Goal: Task Accomplishment & Management: Use online tool/utility

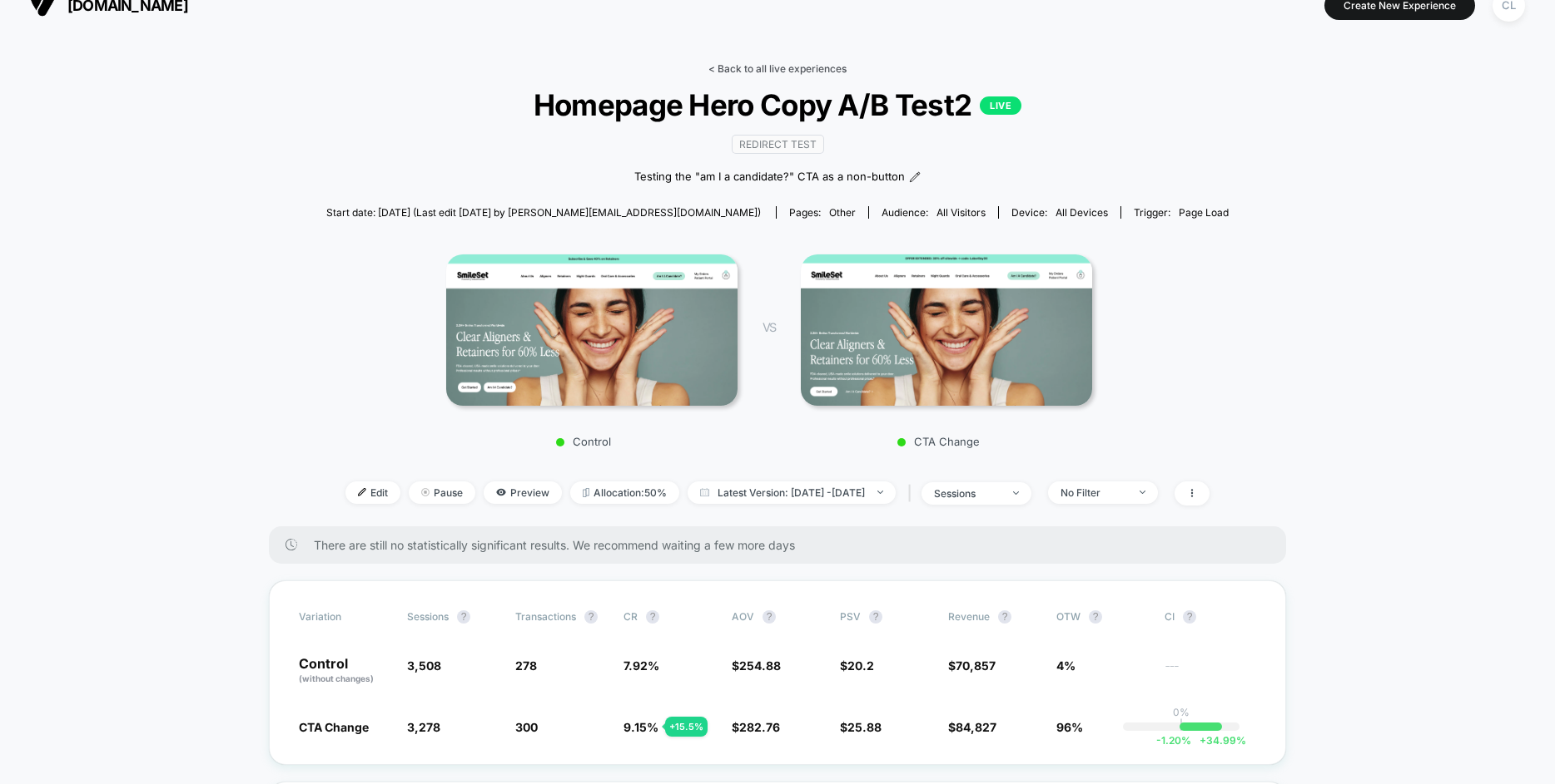
scroll to position [31, 0]
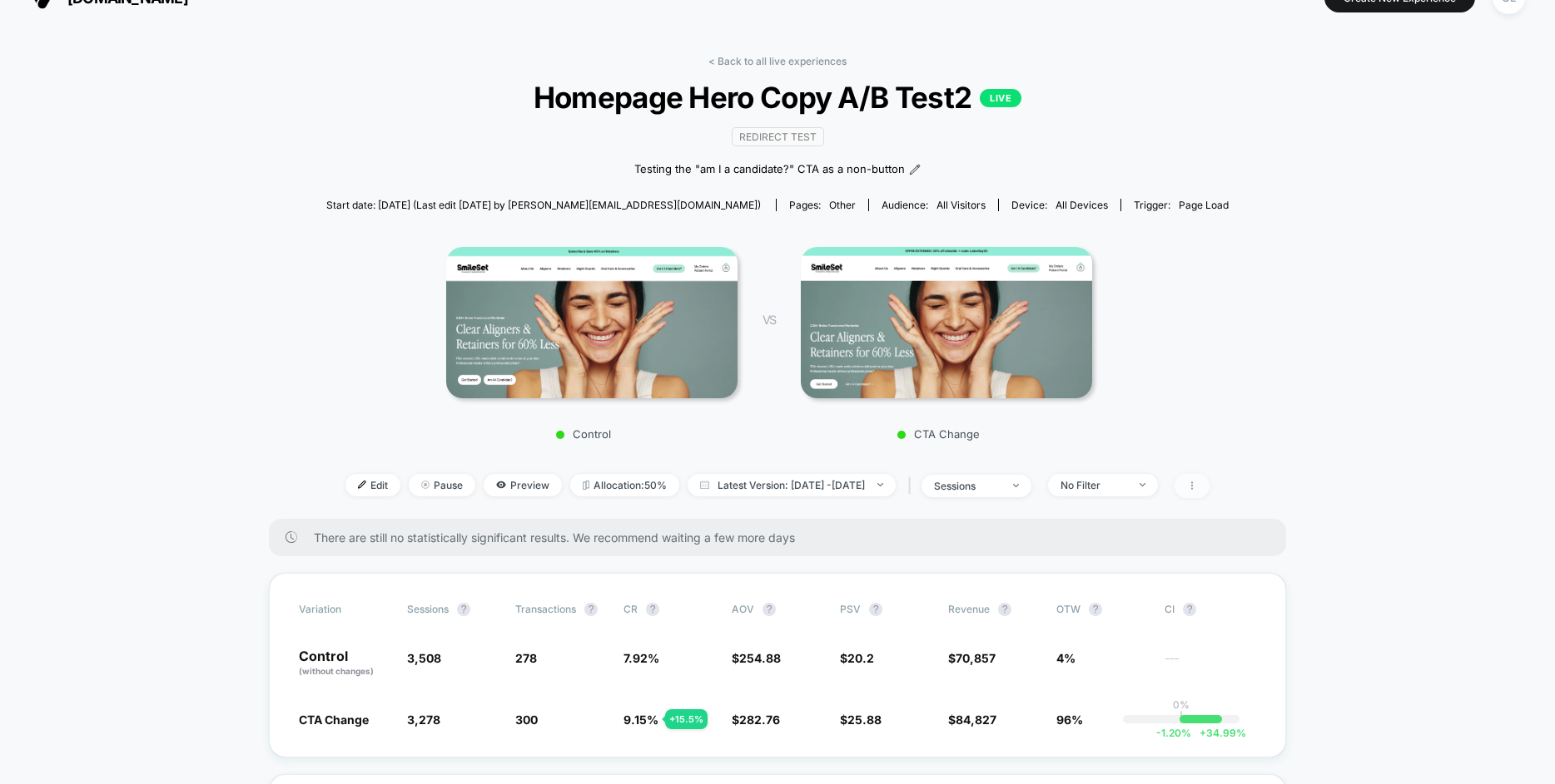
click at [1208, 486] on span at bounding box center [1192, 486] width 35 height 24
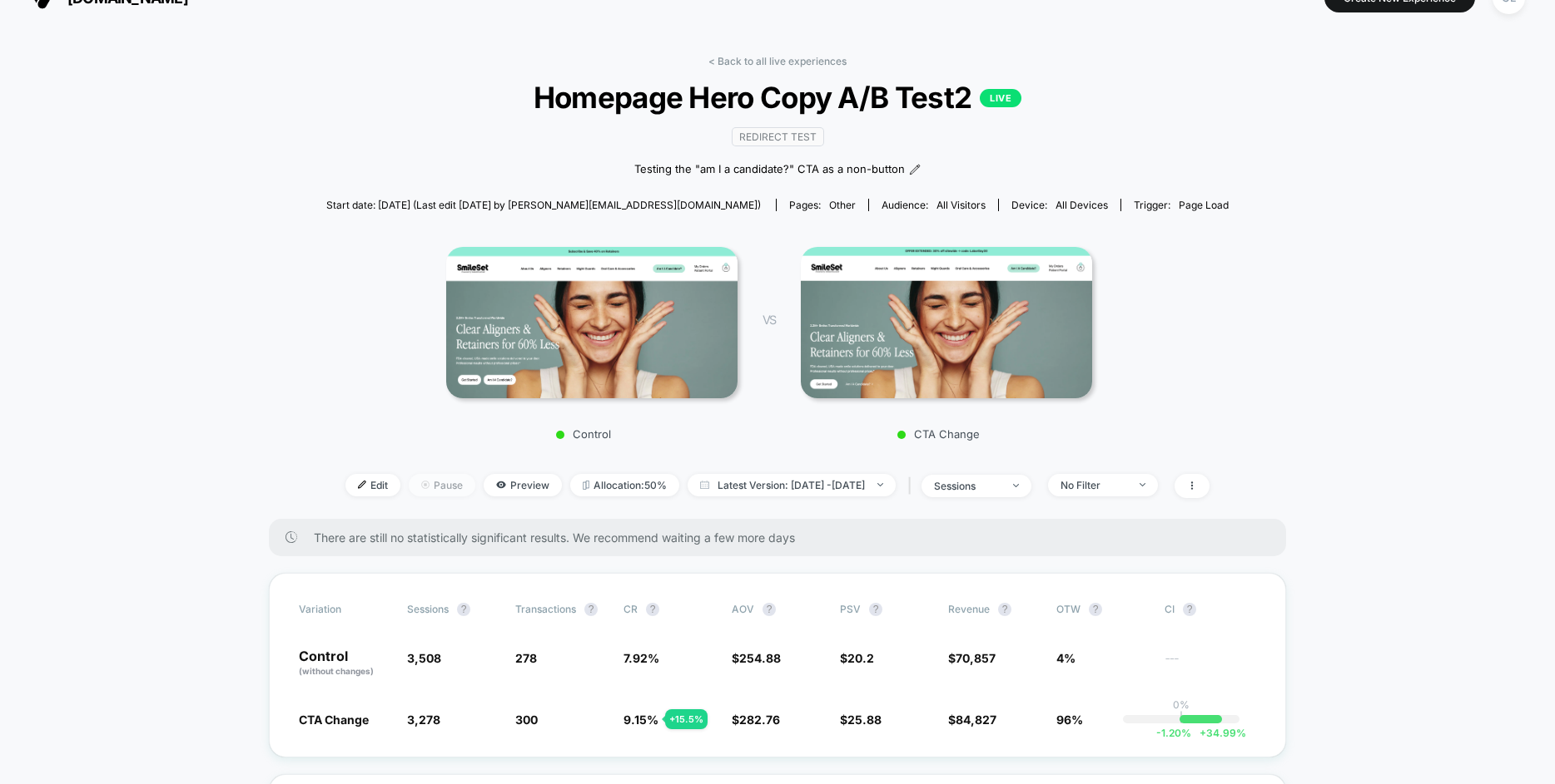
click at [411, 479] on span "Pause" at bounding box center [442, 485] width 66 height 23
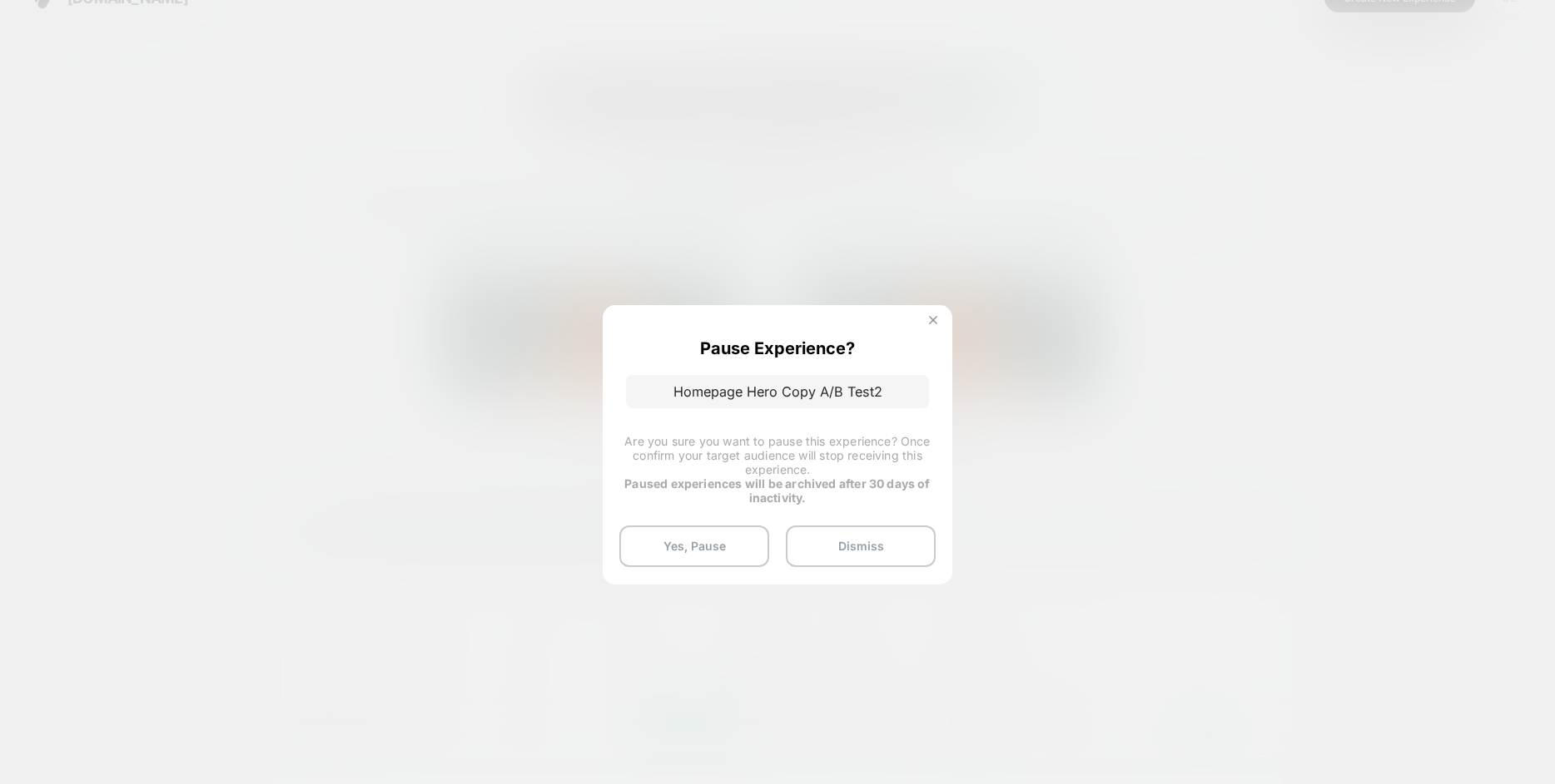
click at [926, 319] on button at bounding box center [933, 322] width 18 height 14
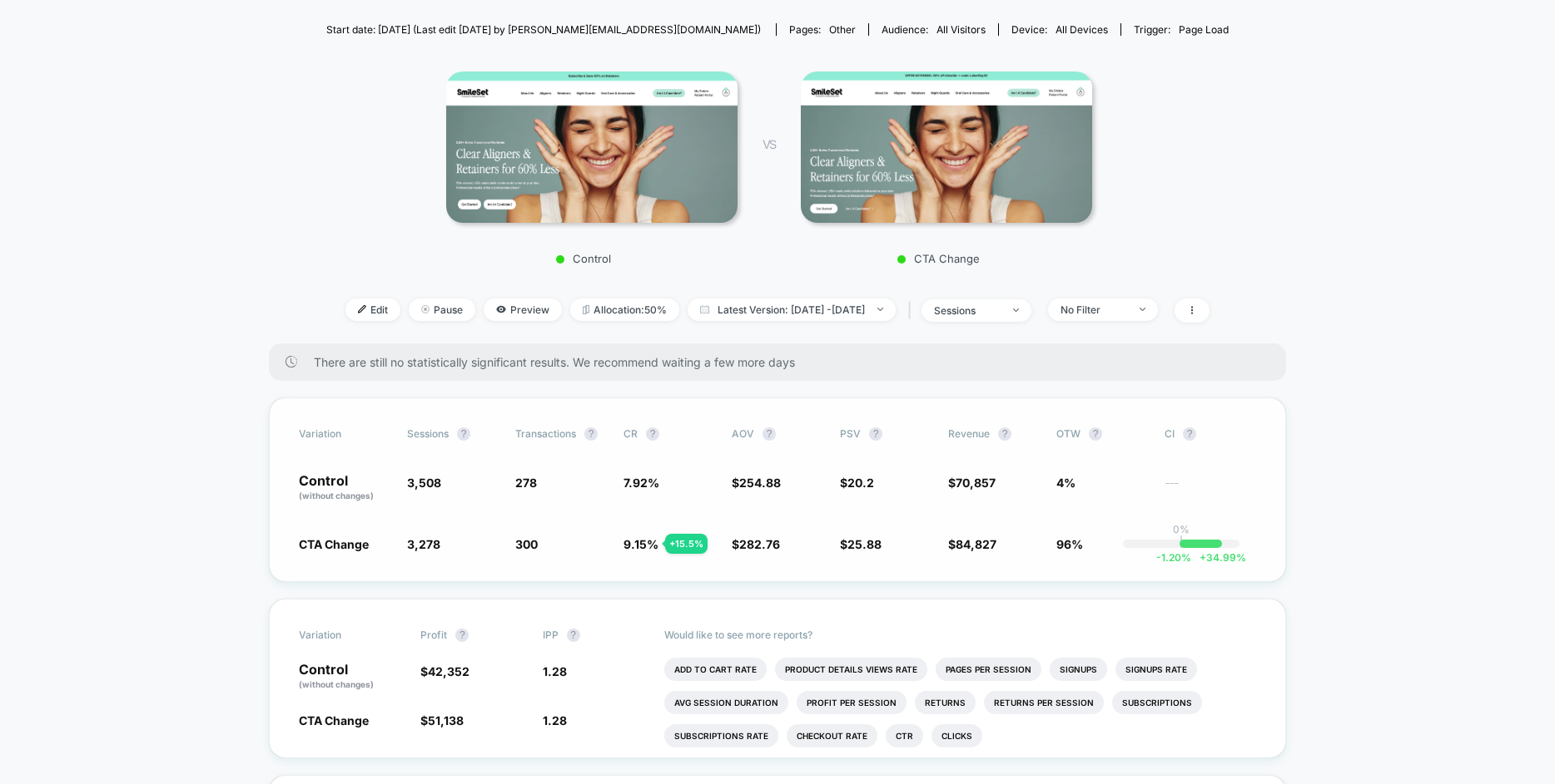
scroll to position [220, 0]
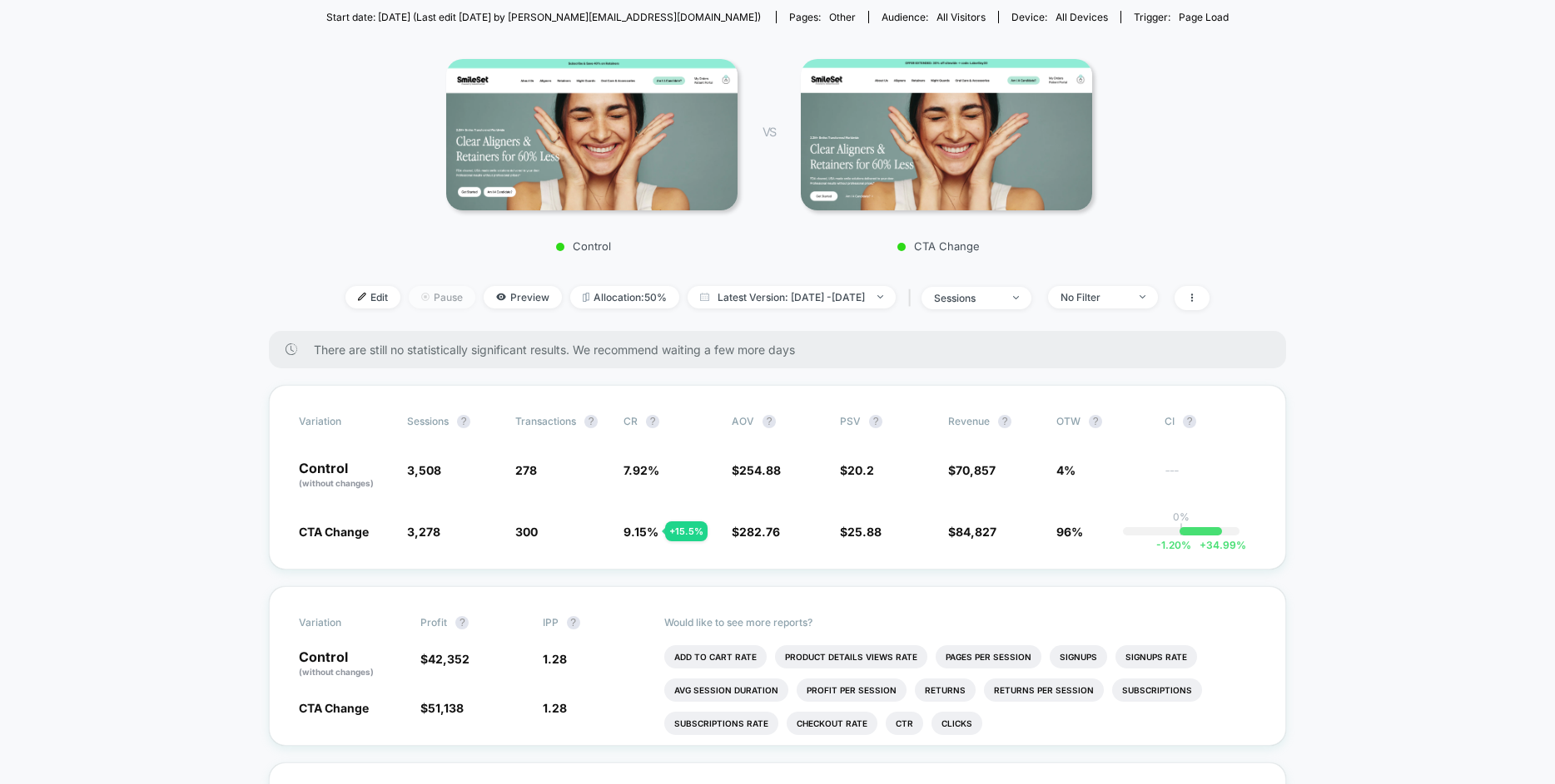
click at [432, 298] on span "Pause" at bounding box center [442, 298] width 66 height 23
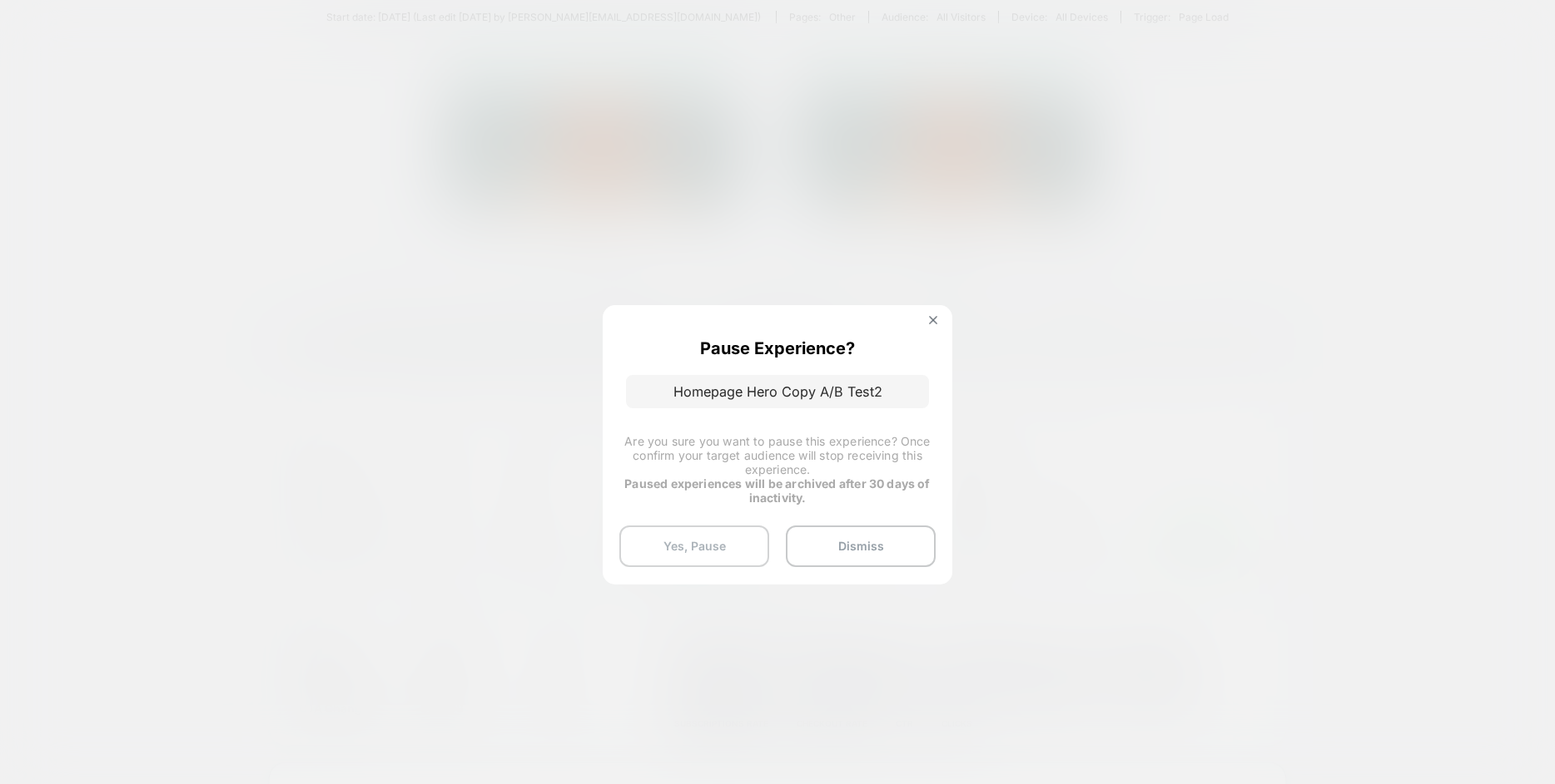
click at [692, 543] on button "Yes, Pause" at bounding box center [694, 547] width 149 height 42
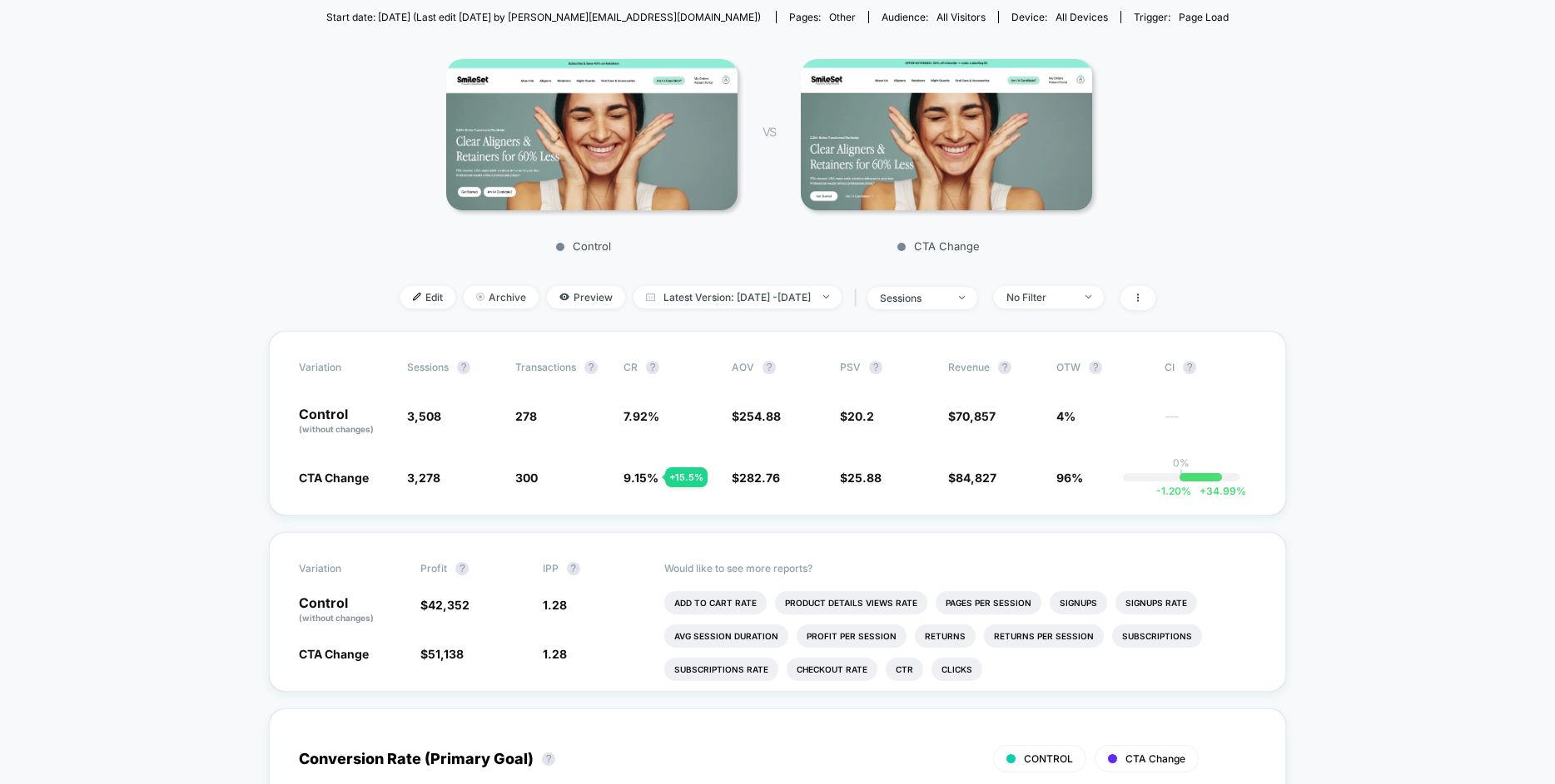
scroll to position [0, 0]
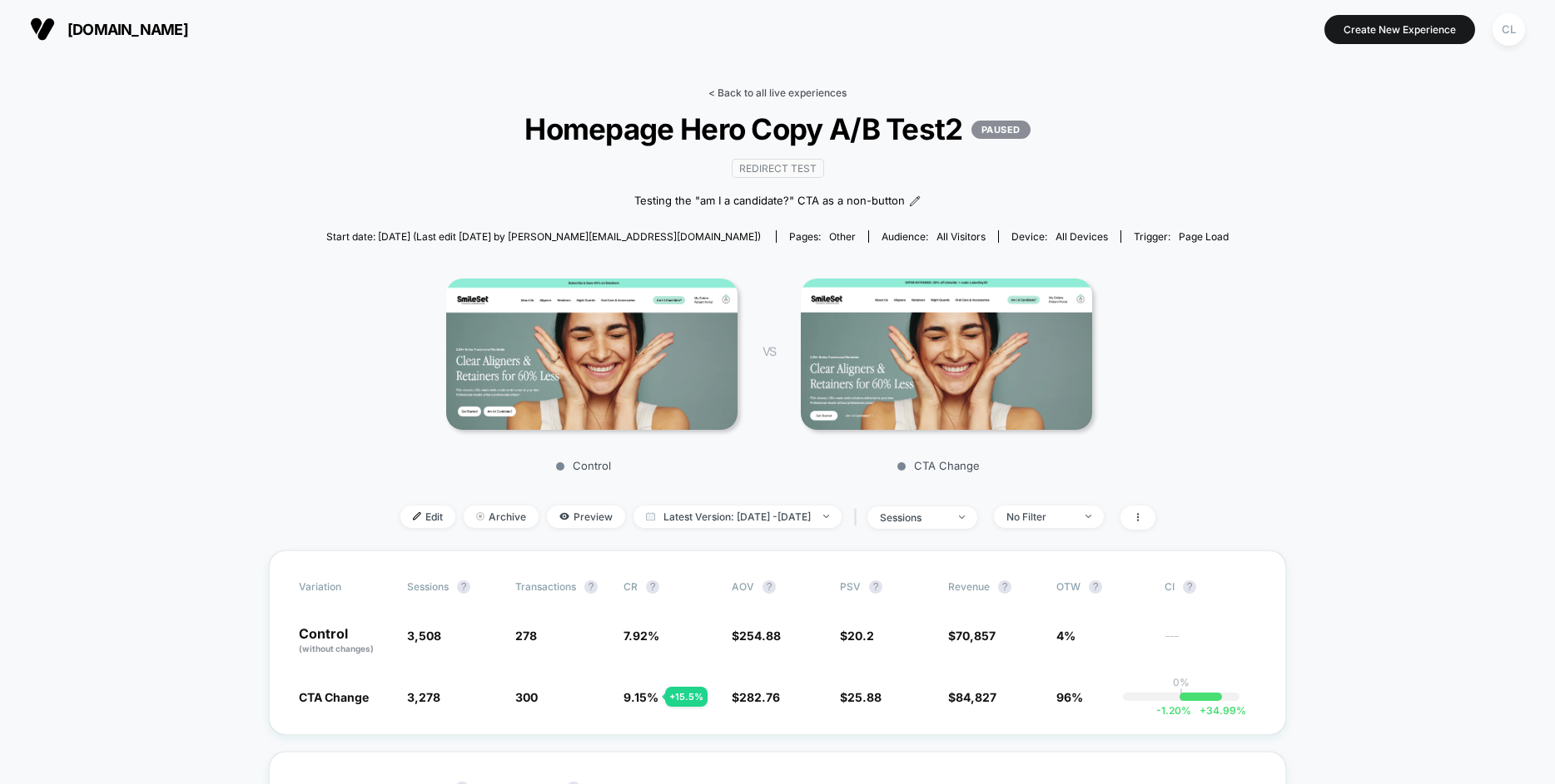
click at [785, 93] on link "< Back to all live experiences" at bounding box center [778, 93] width 138 height 12
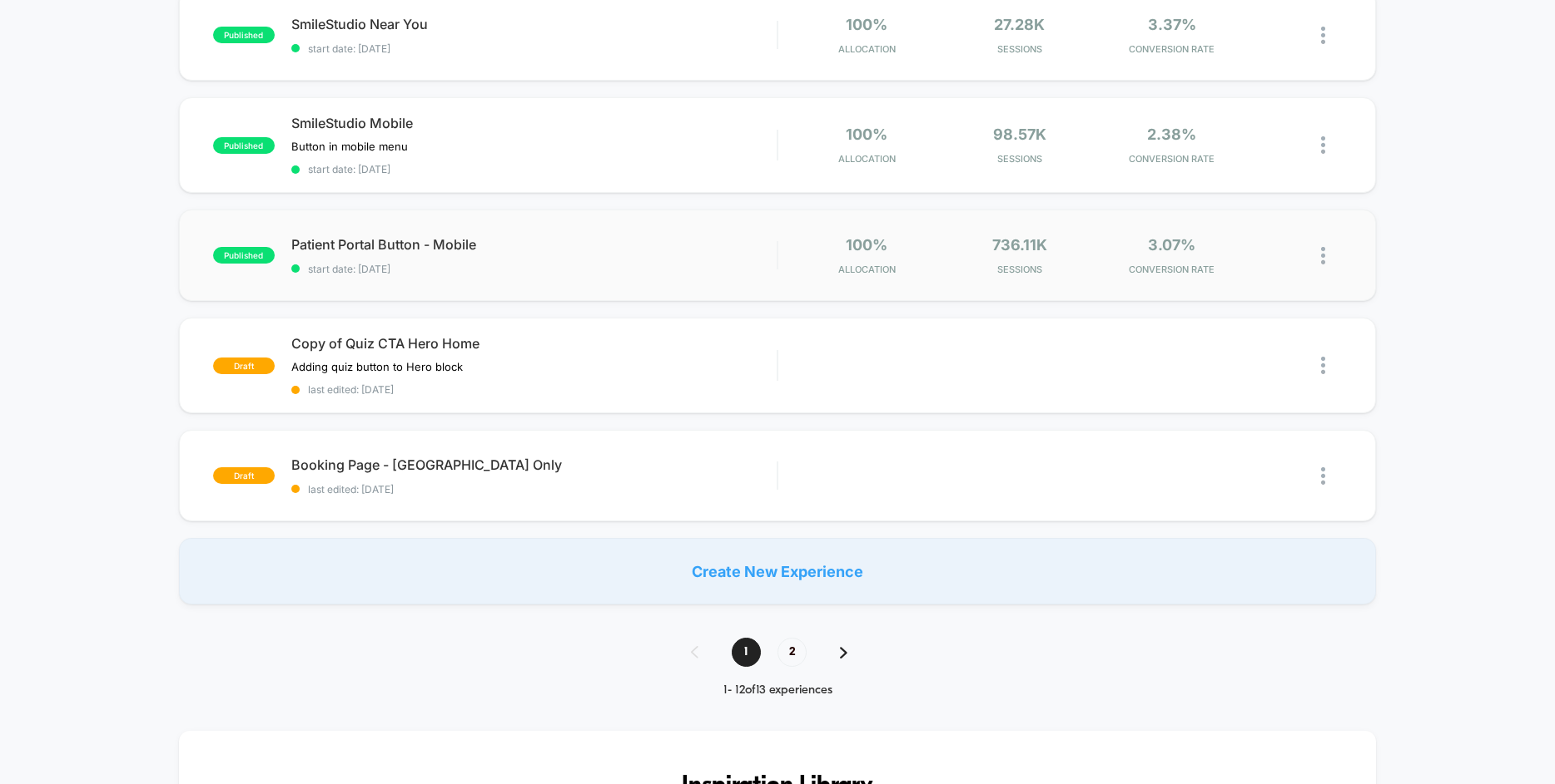
scroll to position [1029, 0]
click at [788, 650] on span "2" at bounding box center [791, 651] width 29 height 29
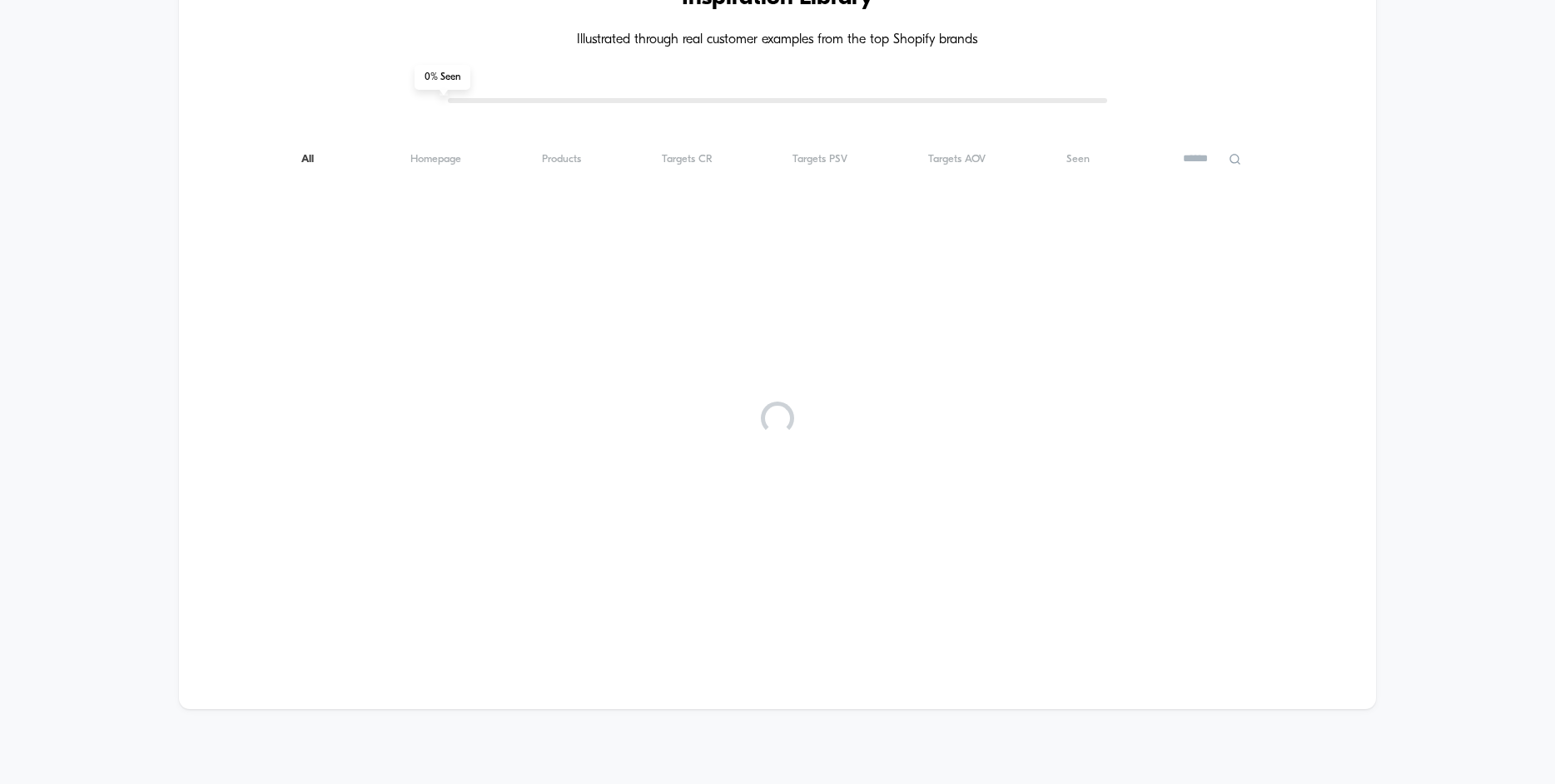
scroll to position [0, 0]
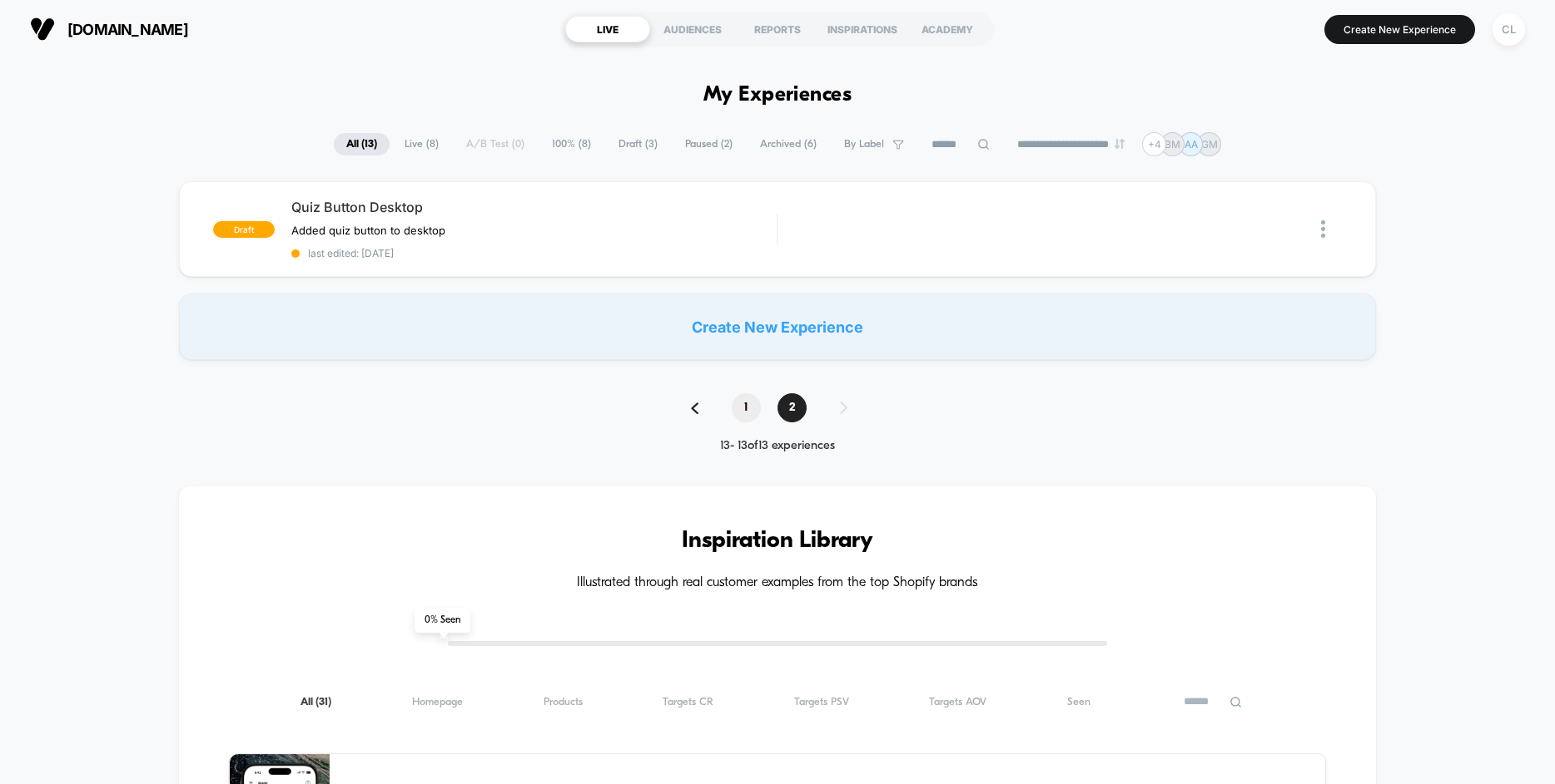
click at [754, 412] on span "1" at bounding box center [745, 408] width 29 height 29
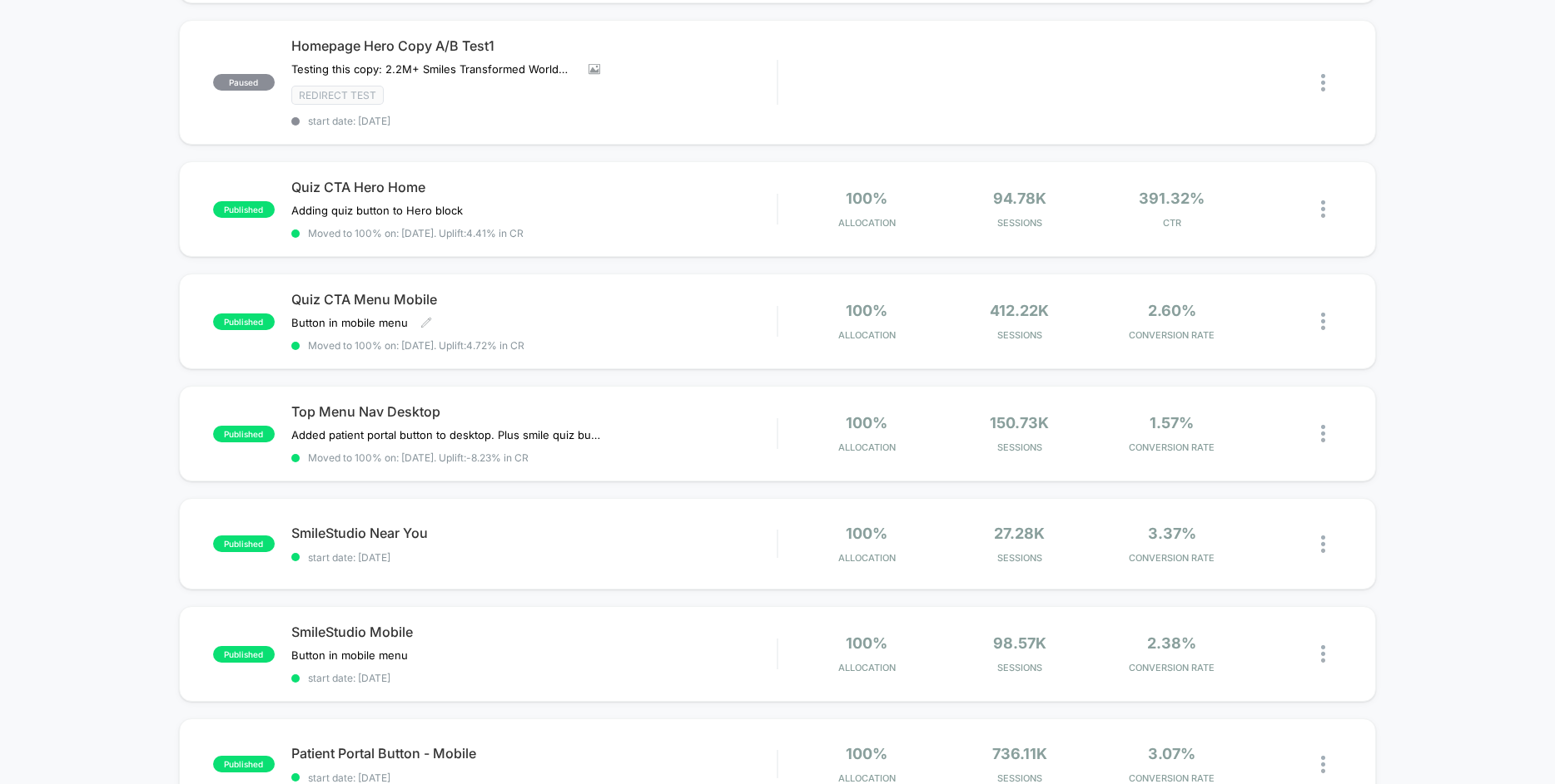
scroll to position [574, 0]
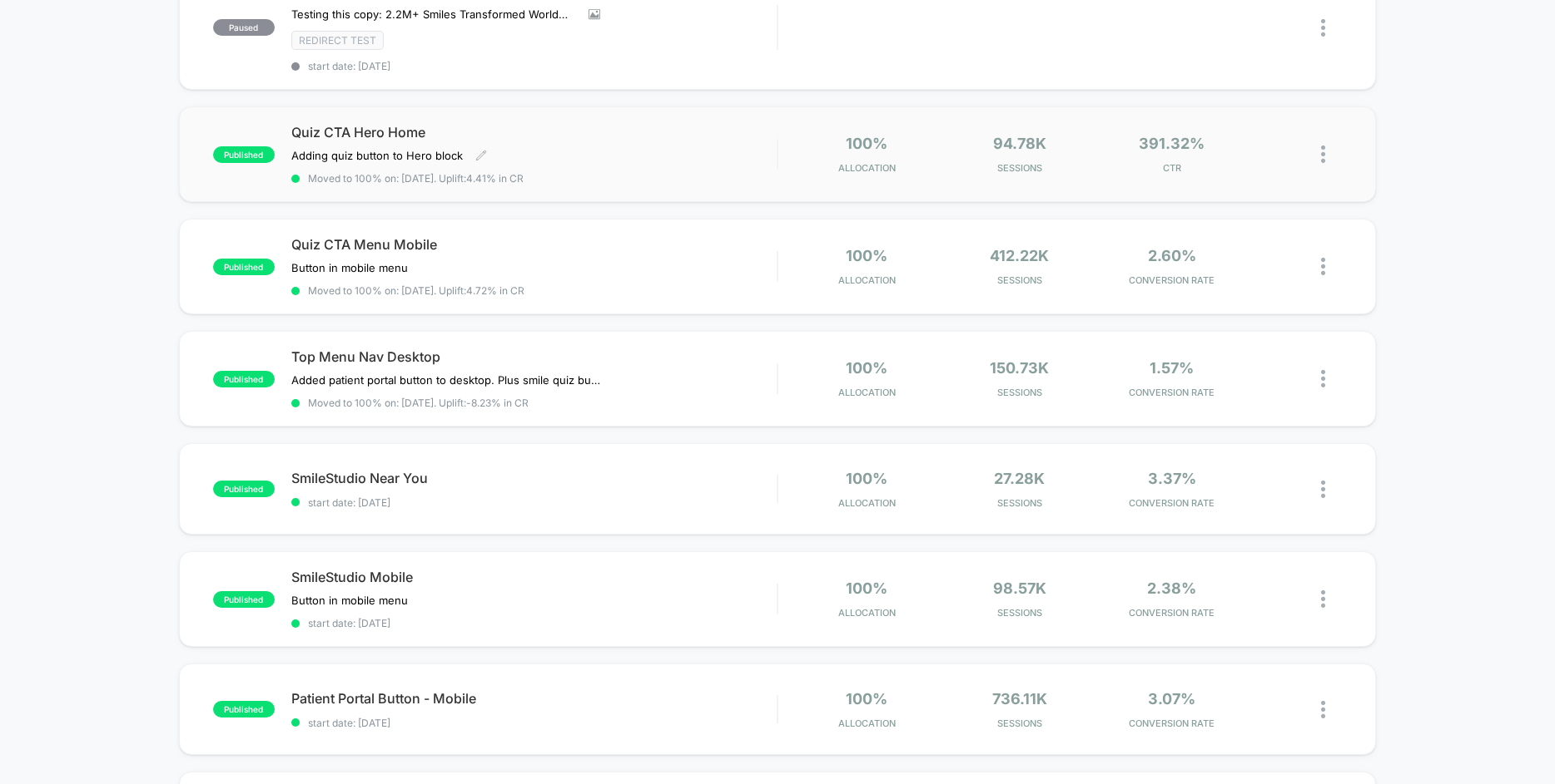
click at [653, 153] on div "Quiz CTA Hero Home Adding quiz button to Hero block Click to edit experience de…" at bounding box center [533, 155] width 485 height 61
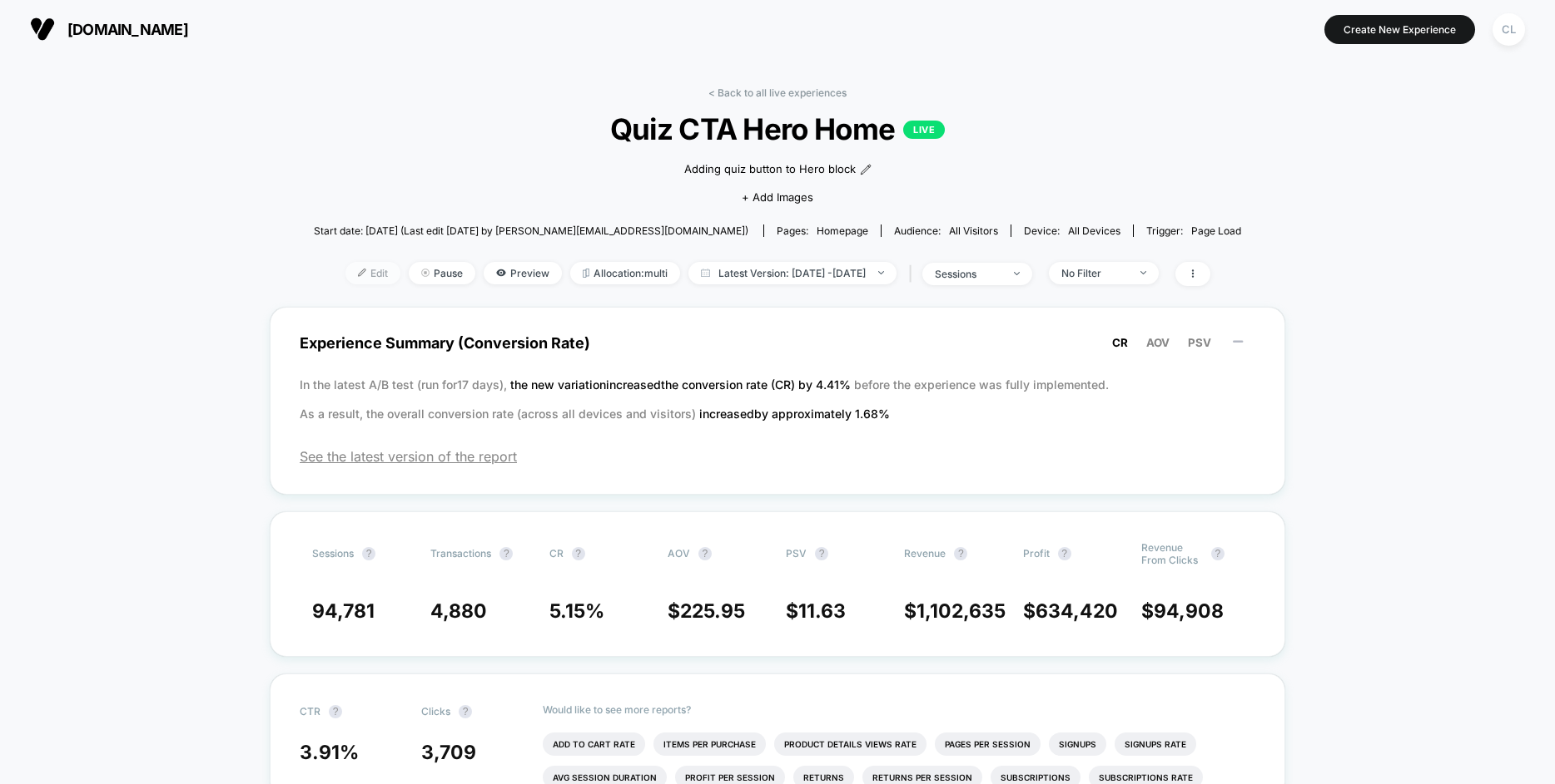
click at [347, 270] on span "Edit" at bounding box center [372, 273] width 55 height 23
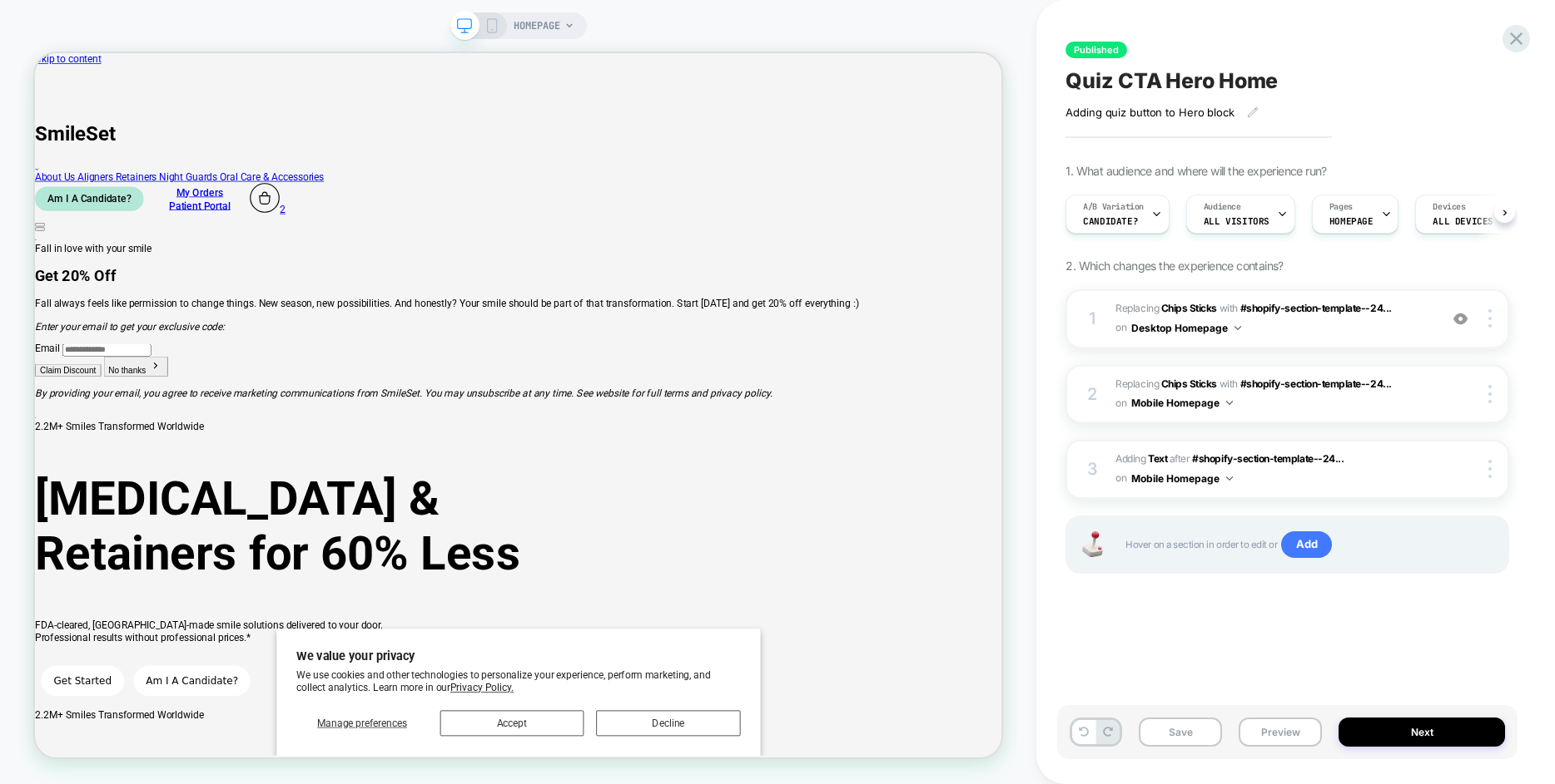
scroll to position [0, 1]
click at [1462, 320] on img at bounding box center [1461, 319] width 14 height 14
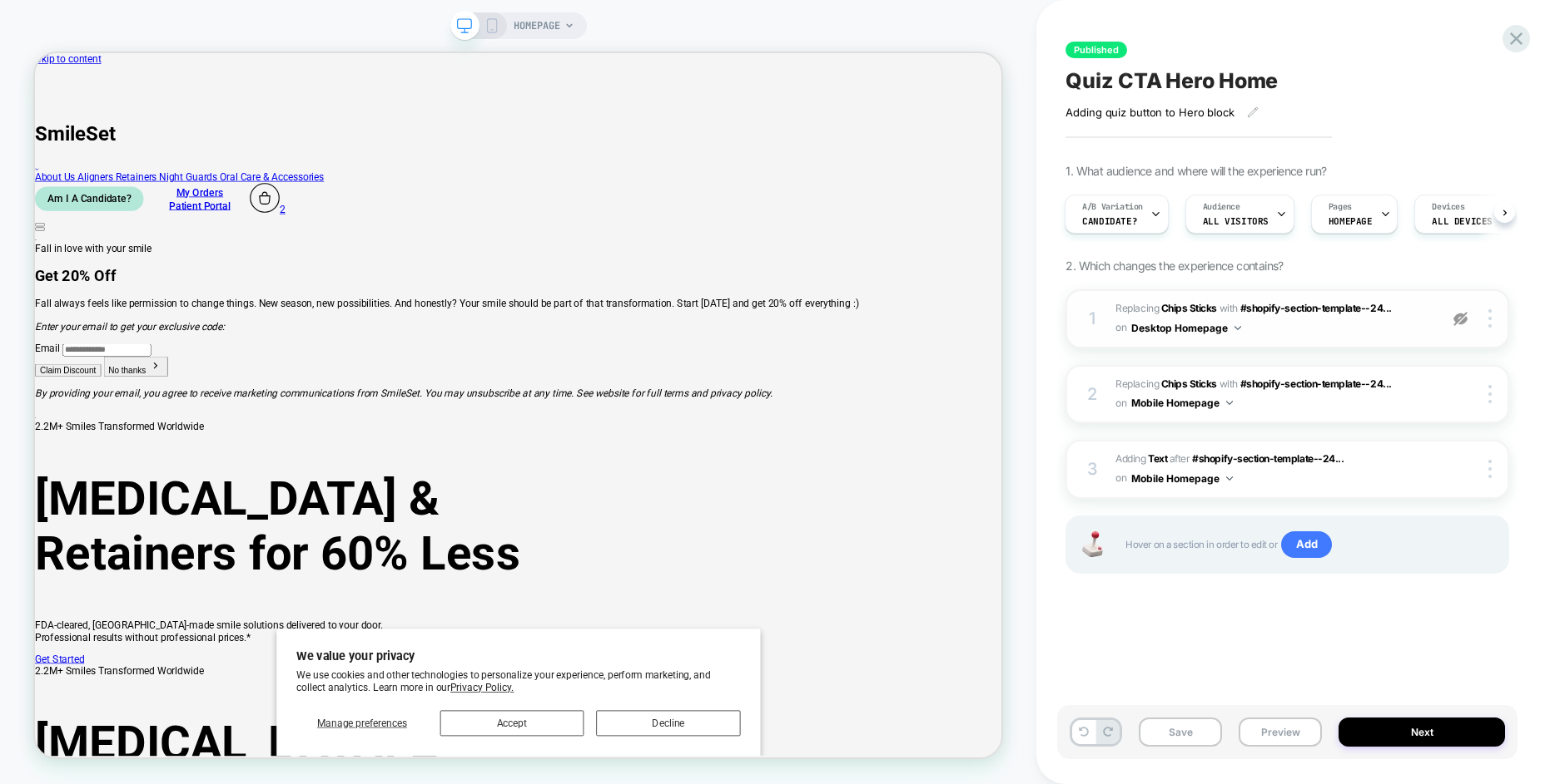
click at [1462, 320] on img at bounding box center [1461, 319] width 14 height 14
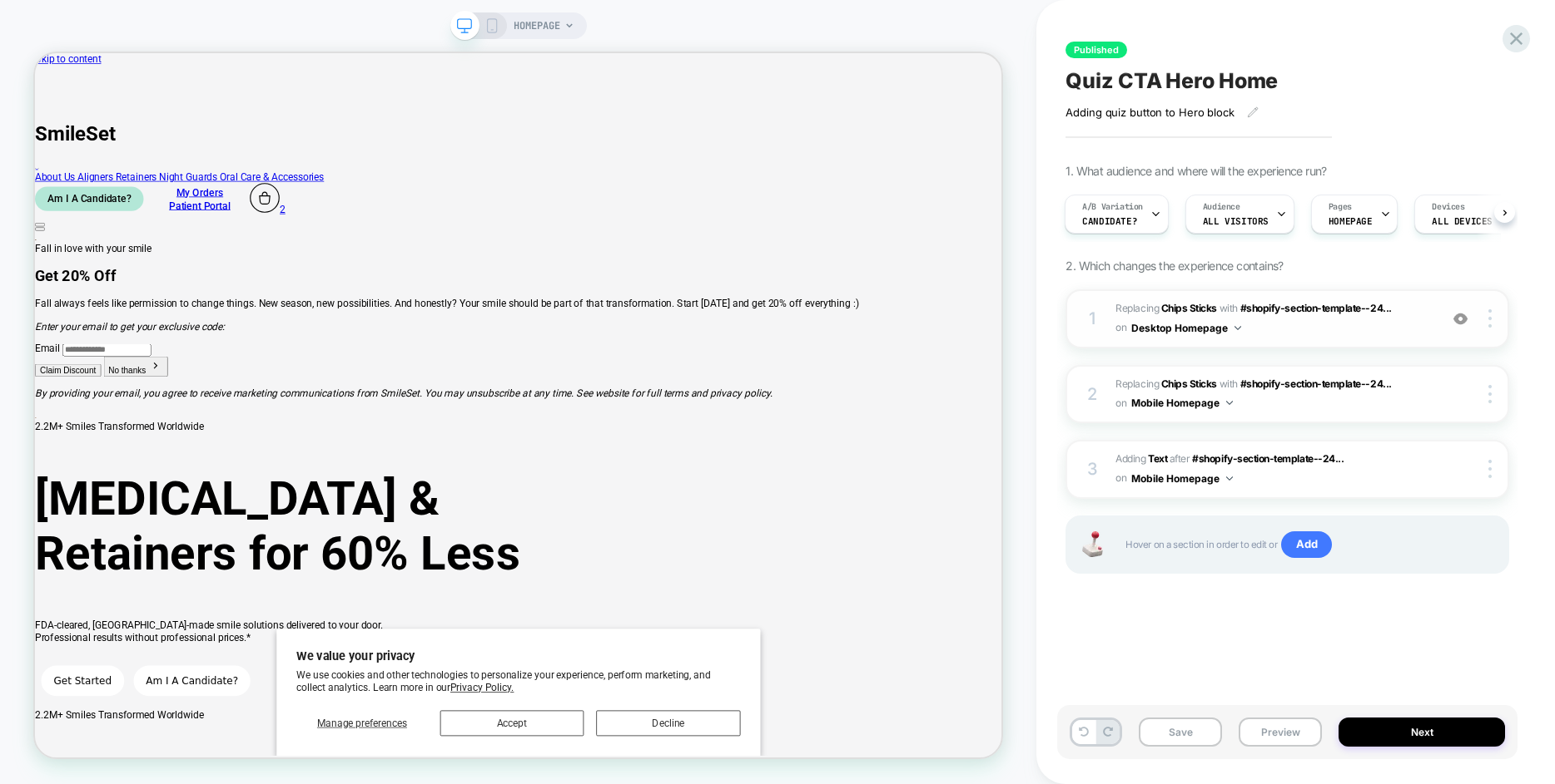
click at [1462, 320] on img at bounding box center [1461, 319] width 14 height 14
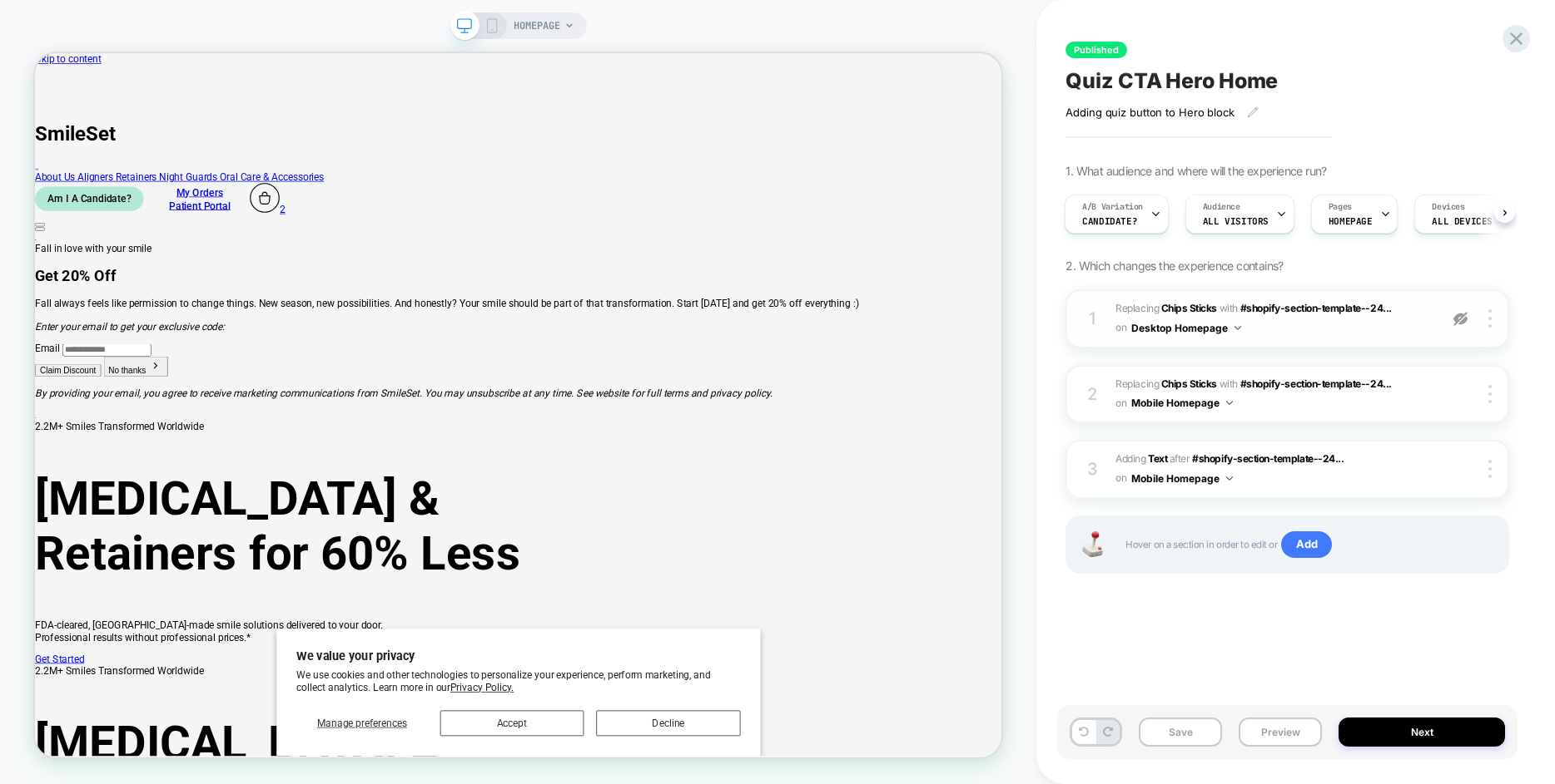
click at [1462, 320] on img at bounding box center [1461, 319] width 14 height 14
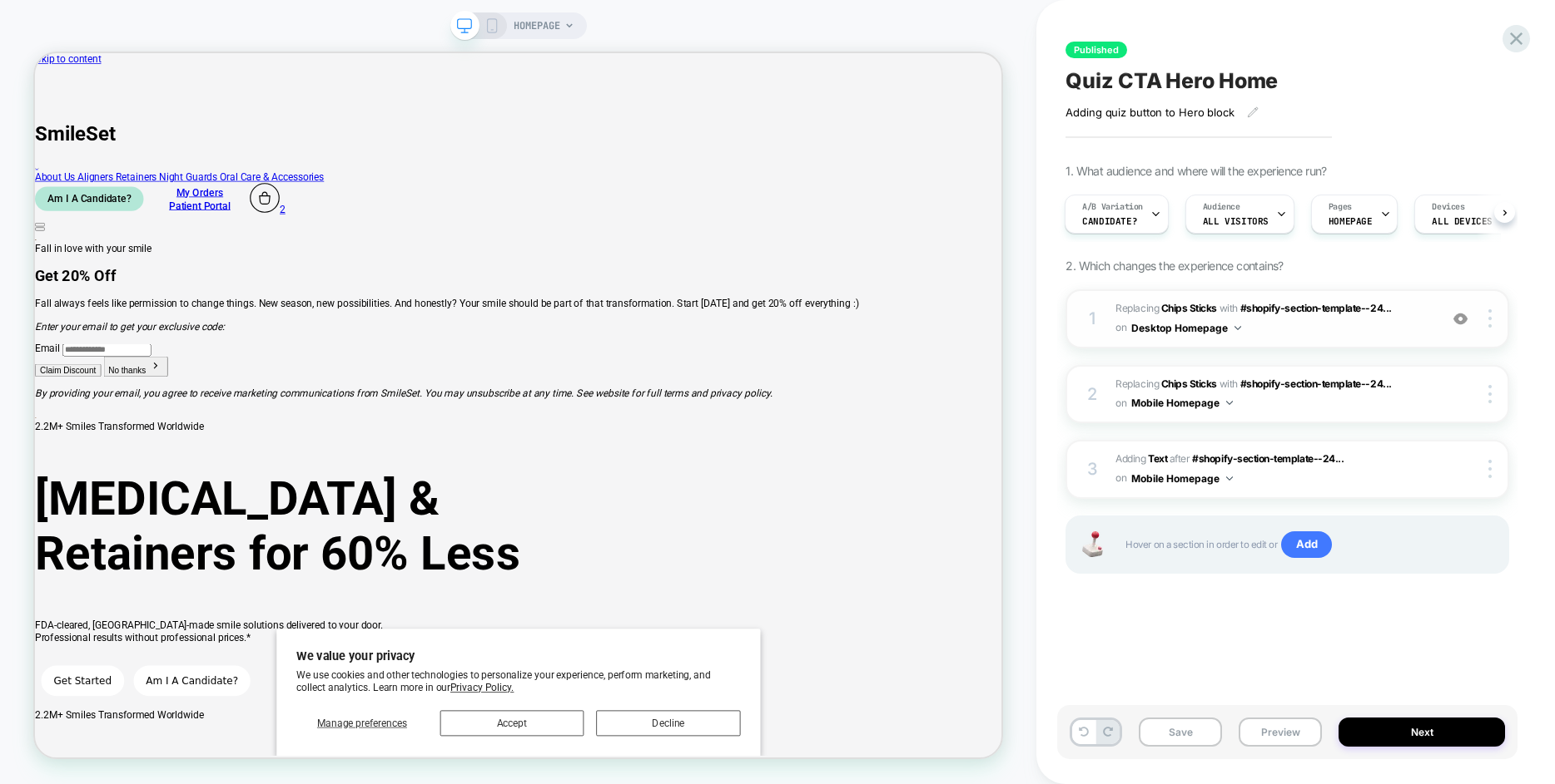
click at [1462, 320] on img at bounding box center [1461, 319] width 14 height 14
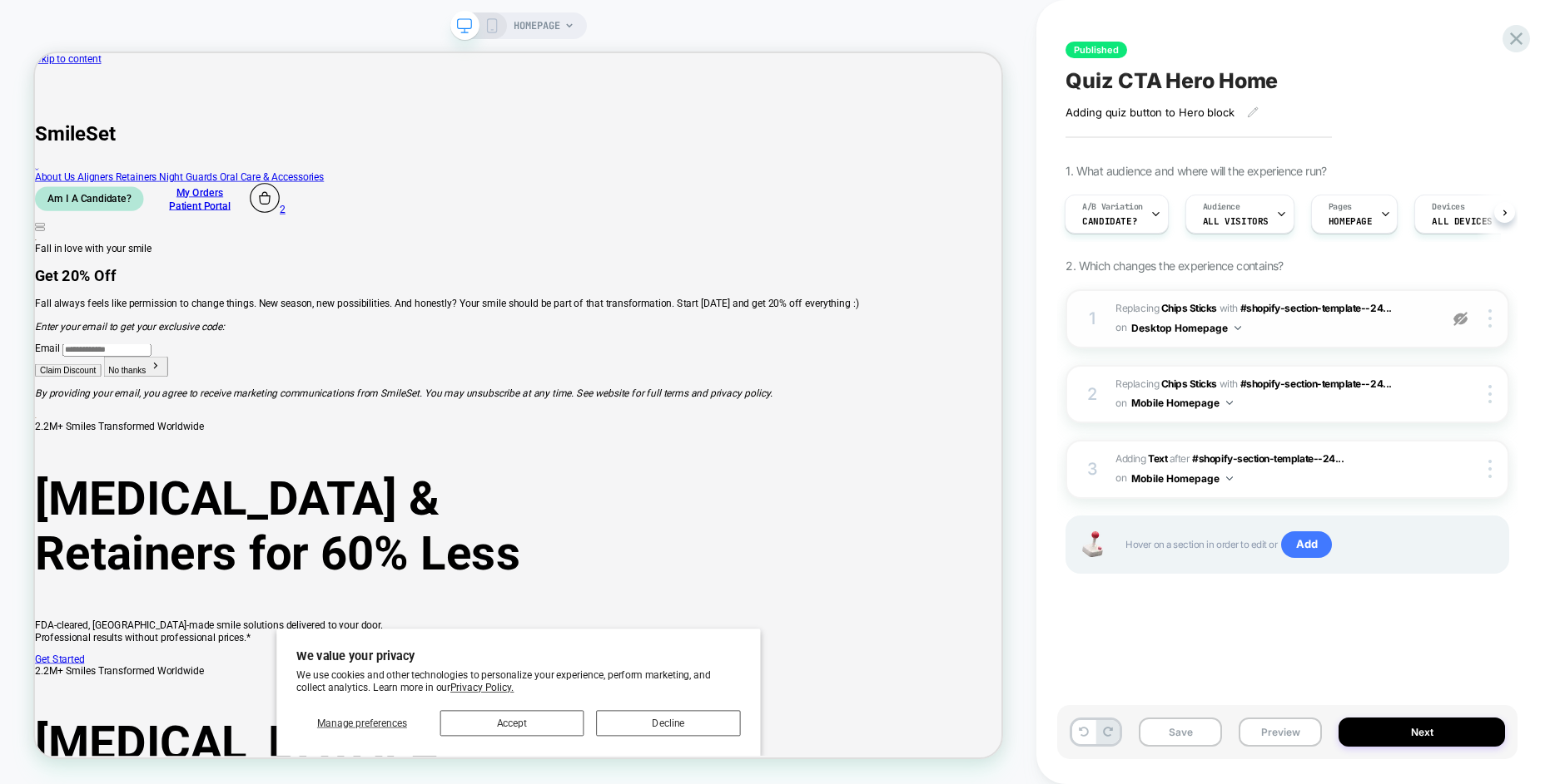
click at [1462, 320] on img at bounding box center [1461, 319] width 14 height 14
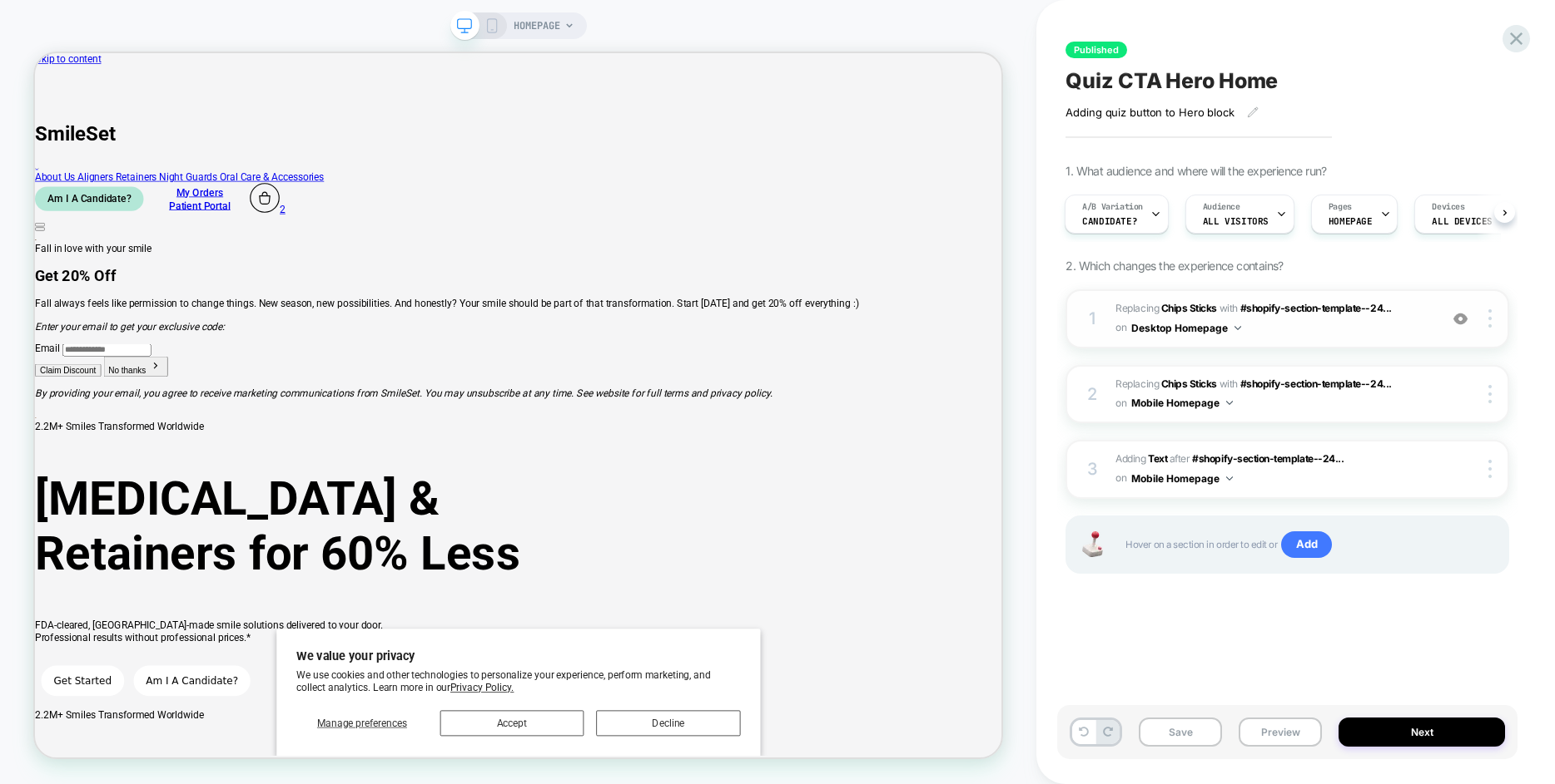
click at [494, 31] on icon at bounding box center [492, 25] width 15 height 15
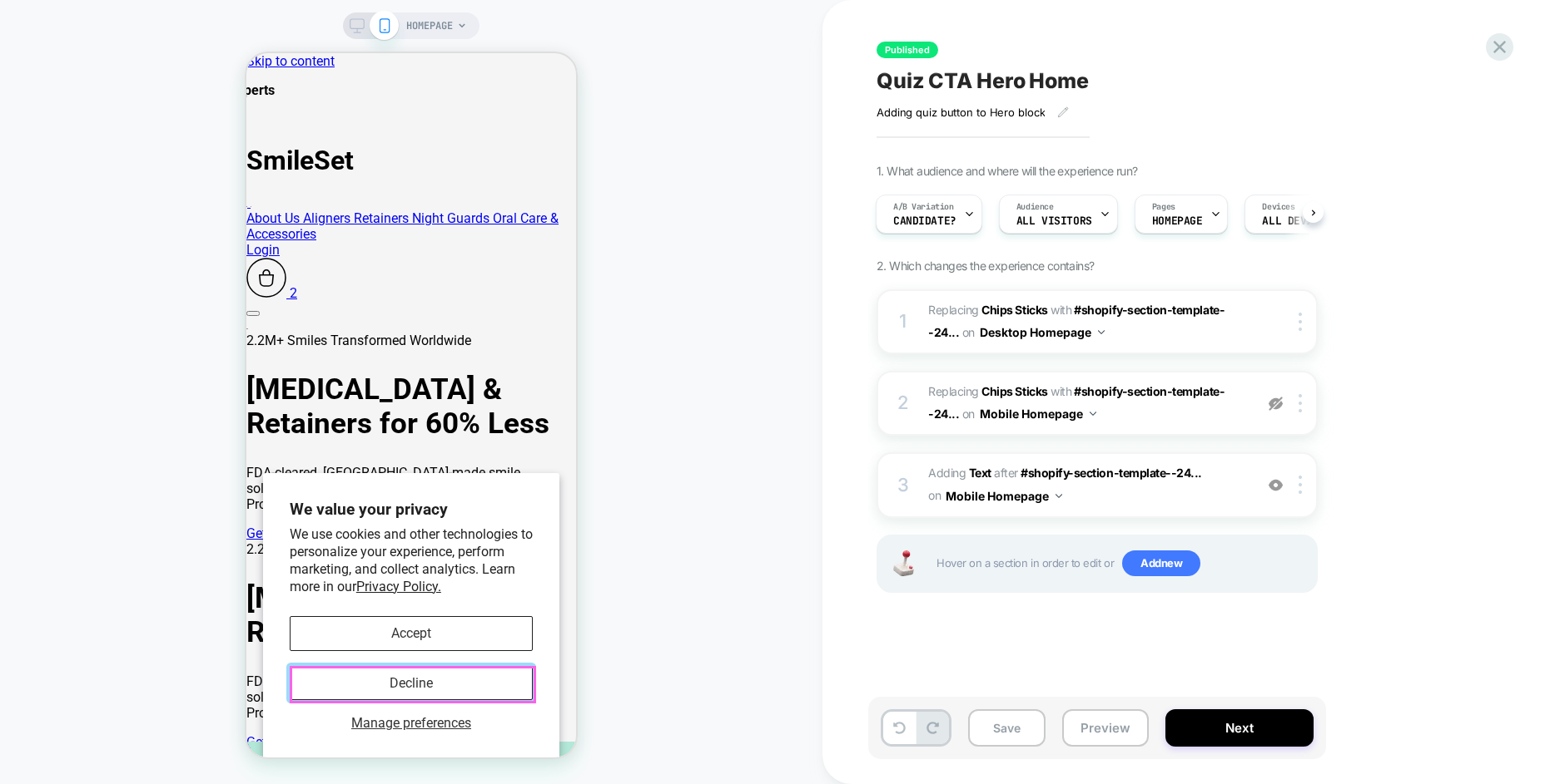
click at [449, 683] on button "Decline" at bounding box center [411, 683] width 243 height 34
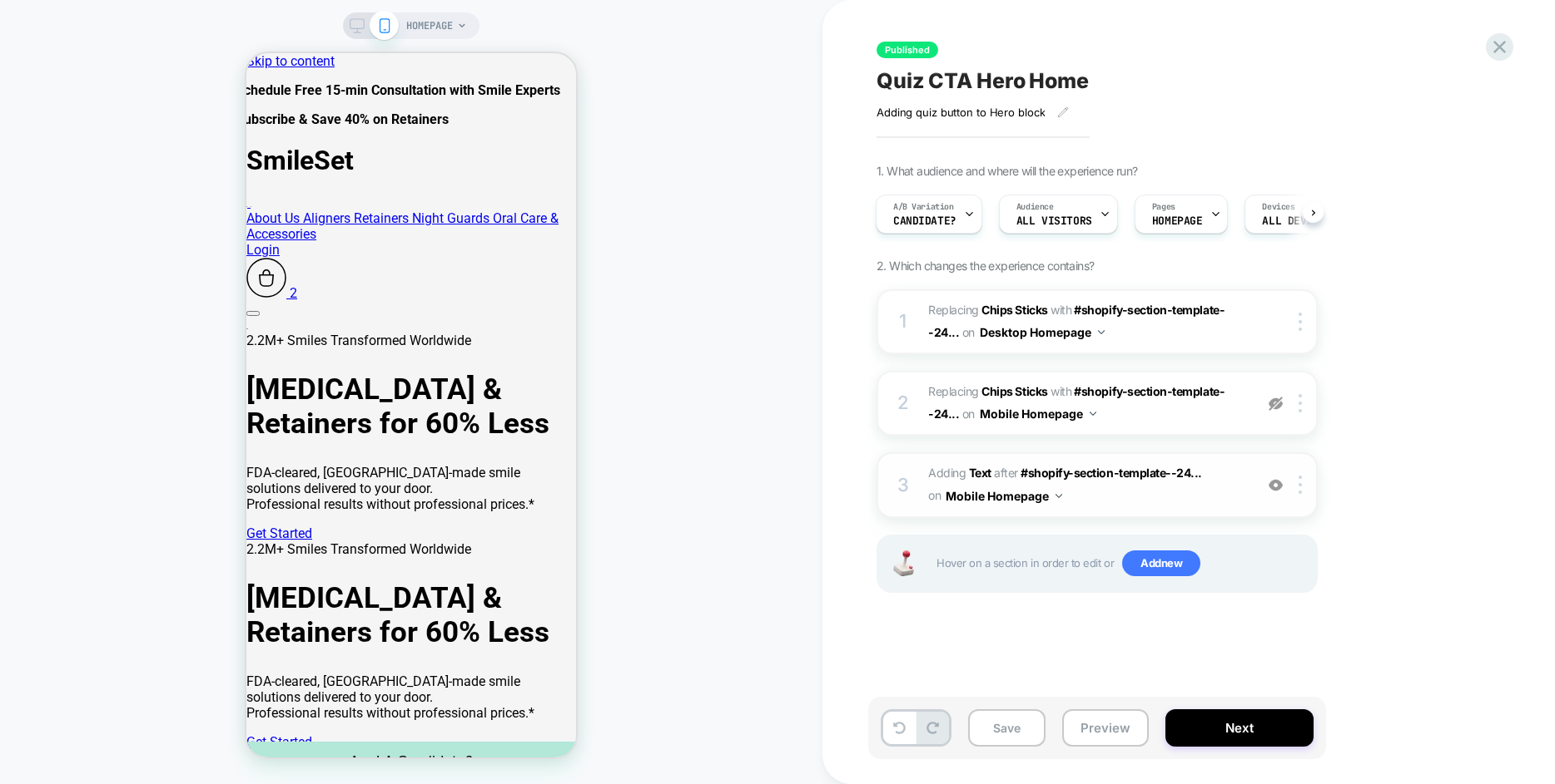
click at [1277, 484] on img at bounding box center [1275, 485] width 14 height 14
click at [1499, 44] on icon at bounding box center [1500, 47] width 23 height 23
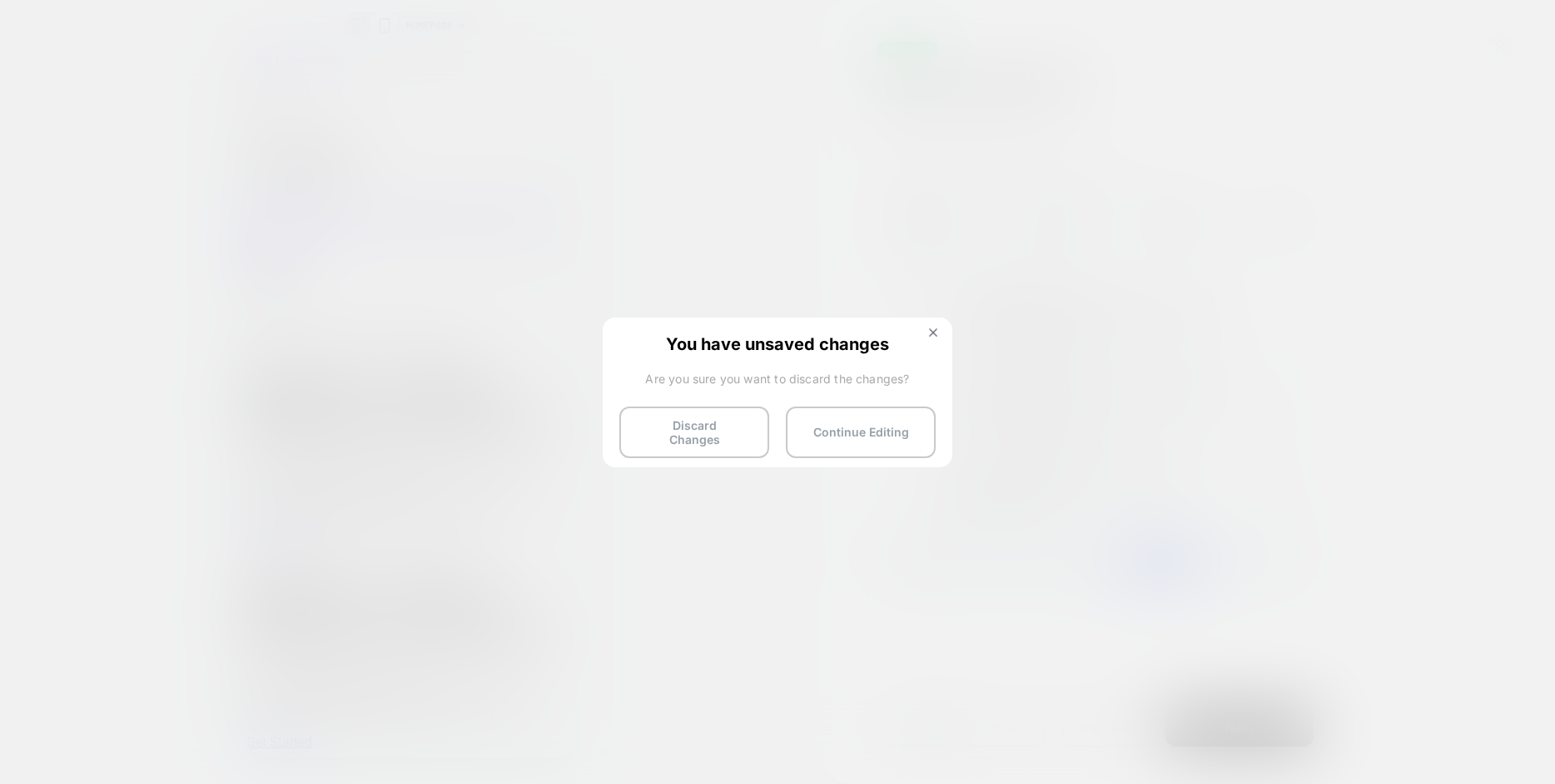
click at [681, 434] on button "Discard Changes" at bounding box center [694, 432] width 149 height 52
